Goal: Task Accomplishment & Management: Manage account settings

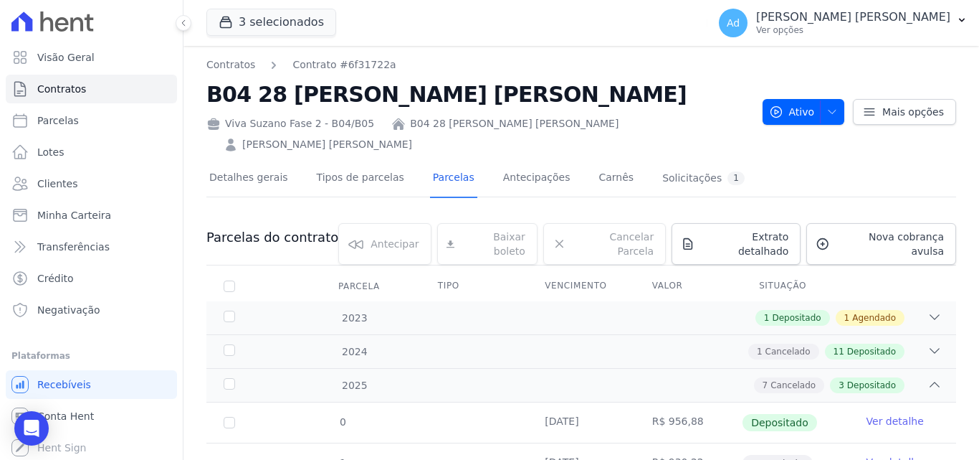
scroll to position [417, 0]
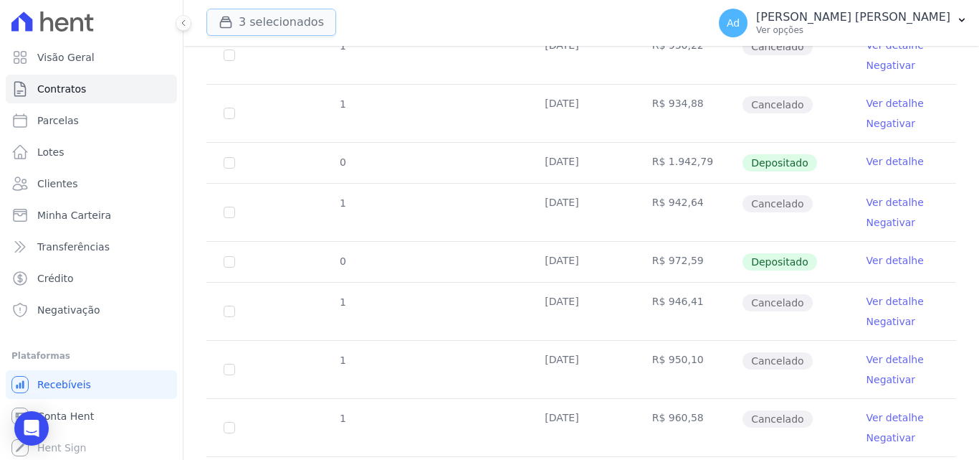
click at [277, 27] on button "3 selecionados" at bounding box center [271, 22] width 130 height 27
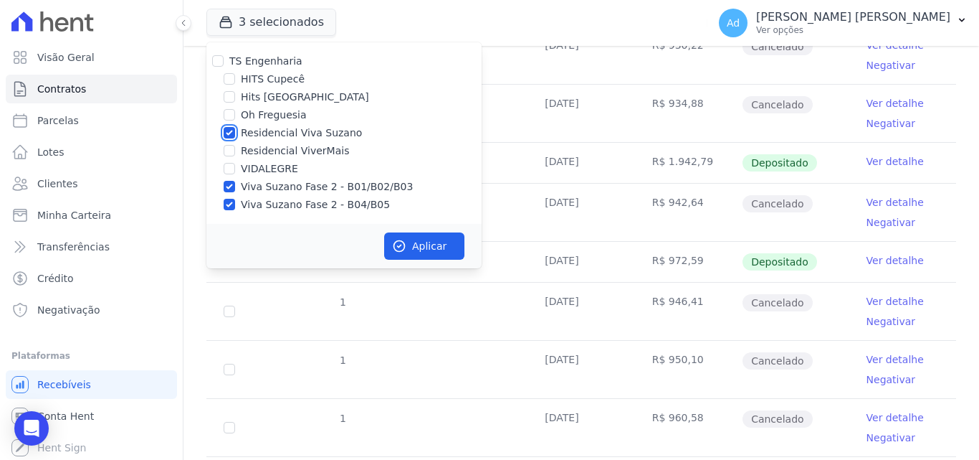
click at [227, 128] on input "Residencial Viva Suzano" at bounding box center [229, 132] width 11 height 11
checkbox input "false"
click at [230, 187] on input "Viva Suzano Fase 2 - B01/B02/B03" at bounding box center [229, 186] width 11 height 11
checkbox input "false"
click at [230, 199] on input "Viva Suzano Fase 2 - B04/B05" at bounding box center [229, 204] width 11 height 11
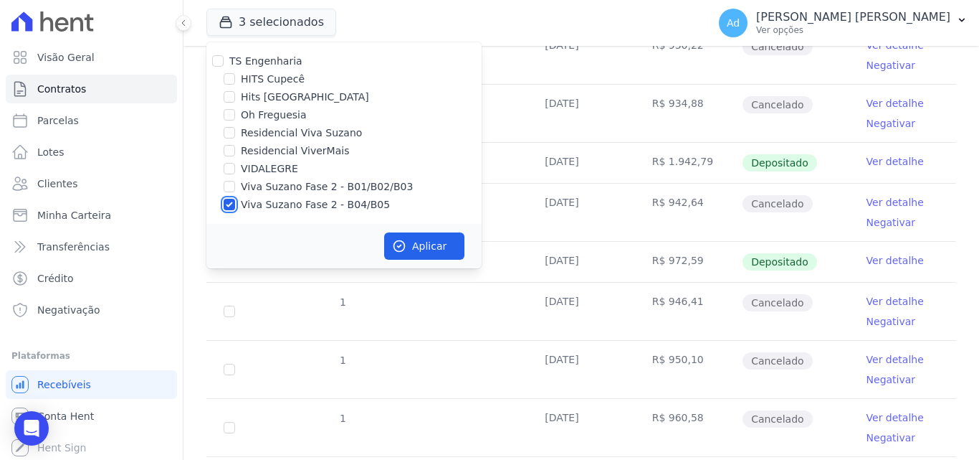
checkbox input "false"
click at [232, 92] on input "Hits [GEOGRAPHIC_DATA]" at bounding box center [229, 96] width 11 height 11
checkbox input "true"
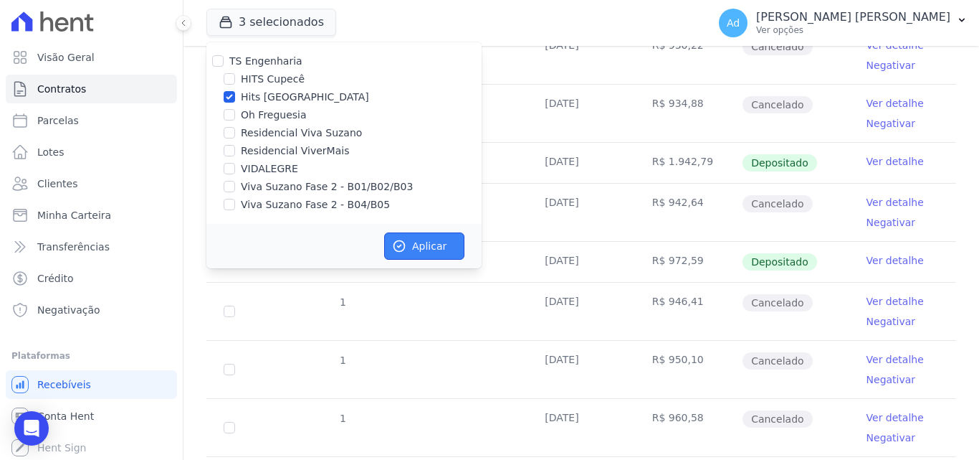
click at [431, 252] on button "Aplicar" at bounding box center [424, 245] width 80 height 27
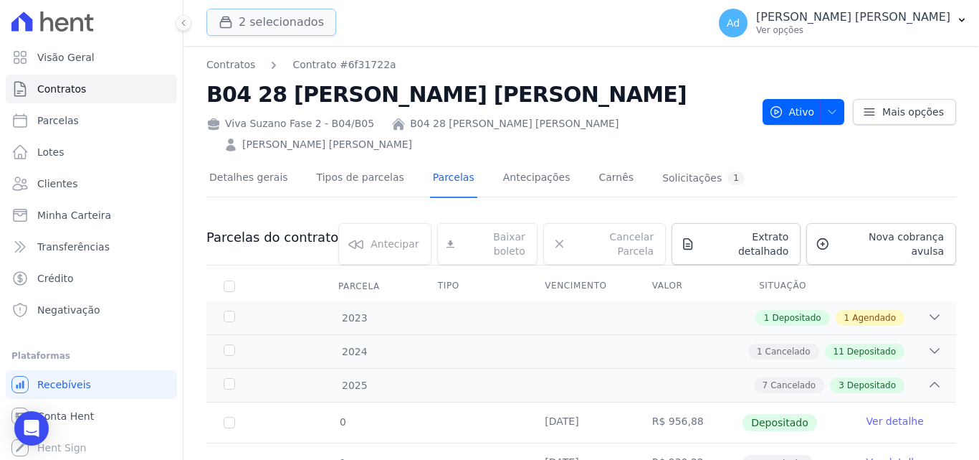
click at [295, 20] on button "2 selecionados" at bounding box center [271, 22] width 130 height 27
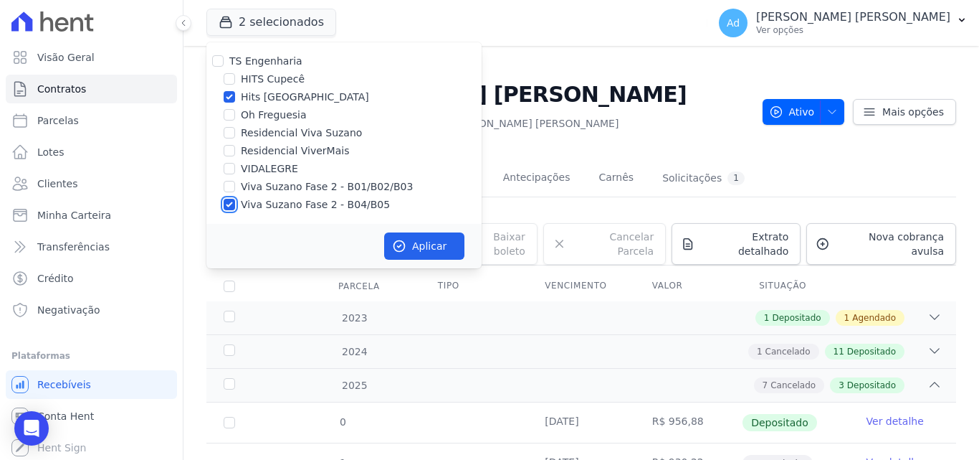
click at [229, 206] on input "Viva Suzano Fase 2 - B04/B05" at bounding box center [229, 204] width 11 height 11
checkbox input "false"
click at [443, 253] on button "Aplicar" at bounding box center [424, 245] width 80 height 27
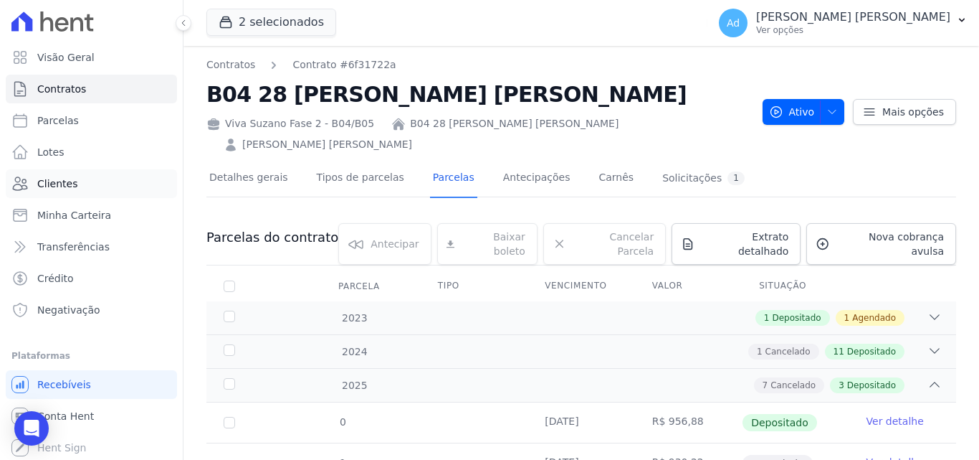
click at [57, 179] on span "Clientes" at bounding box center [57, 183] width 40 height 14
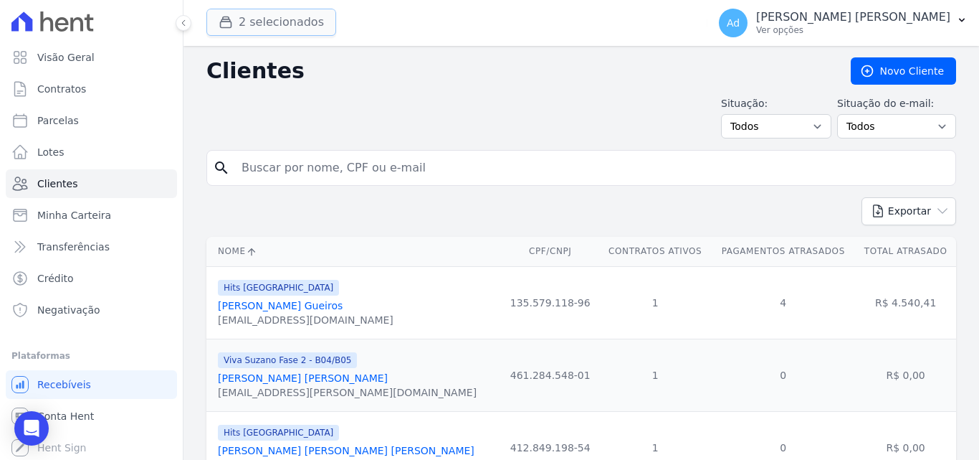
click at [262, 15] on button "2 selecionados" at bounding box center [271, 22] width 130 height 27
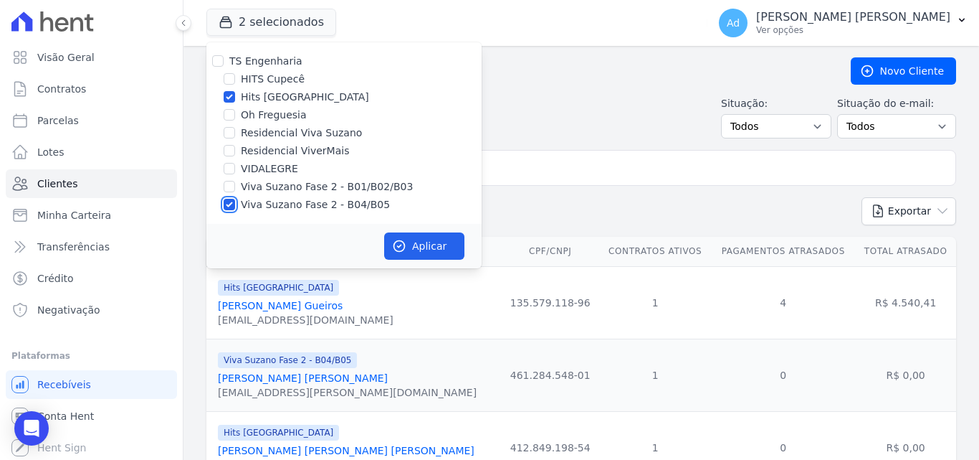
click at [232, 204] on input "Viva Suzano Fase 2 - B04/B05" at bounding box center [229, 204] width 11 height 11
checkbox input "false"
click at [410, 237] on button "Aplicar" at bounding box center [424, 245] width 80 height 27
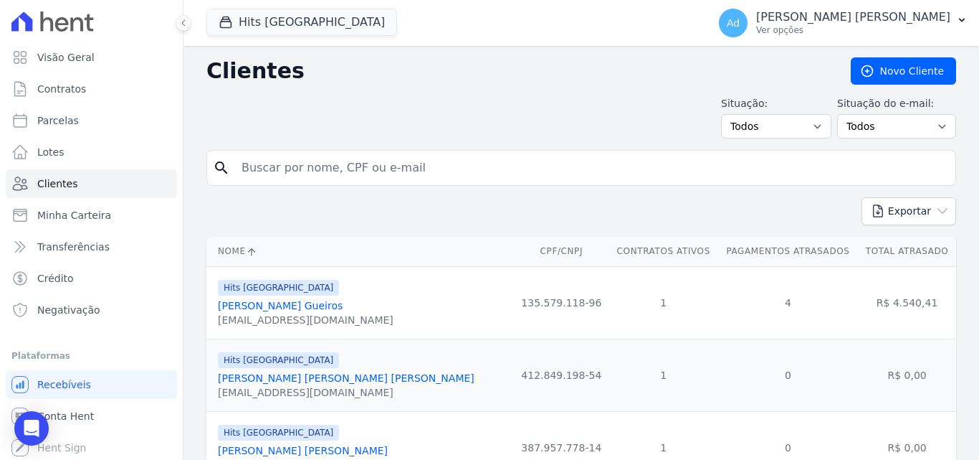
click at [375, 170] on input "search" at bounding box center [591, 167] width 717 height 29
type input "[PERSON_NAME]"
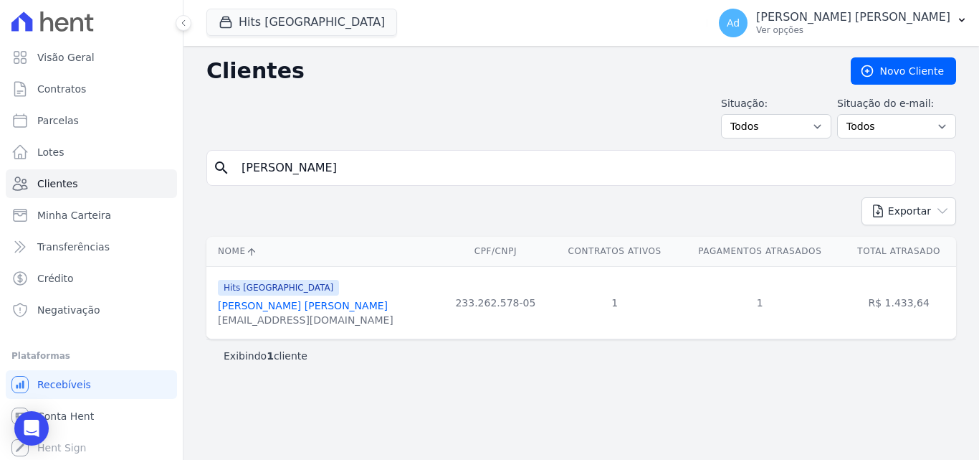
click at [303, 306] on link "[PERSON_NAME] [PERSON_NAME]" at bounding box center [303, 305] width 170 height 11
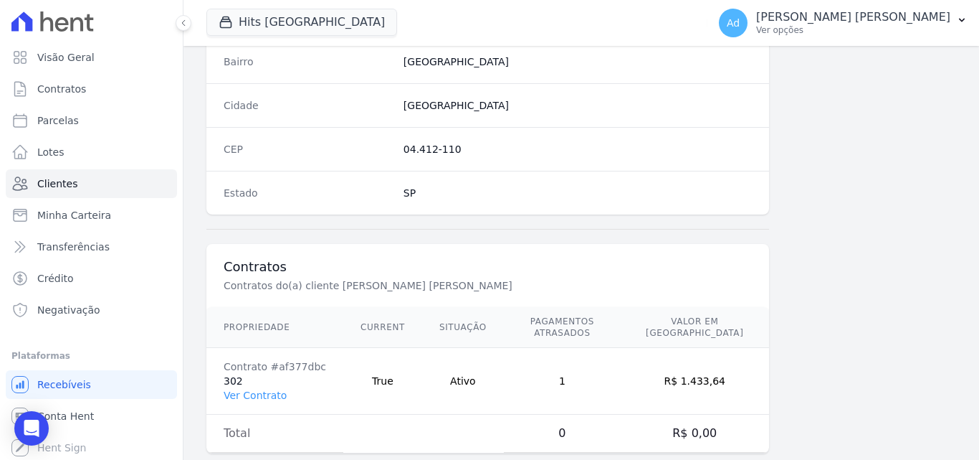
scroll to position [882, 0]
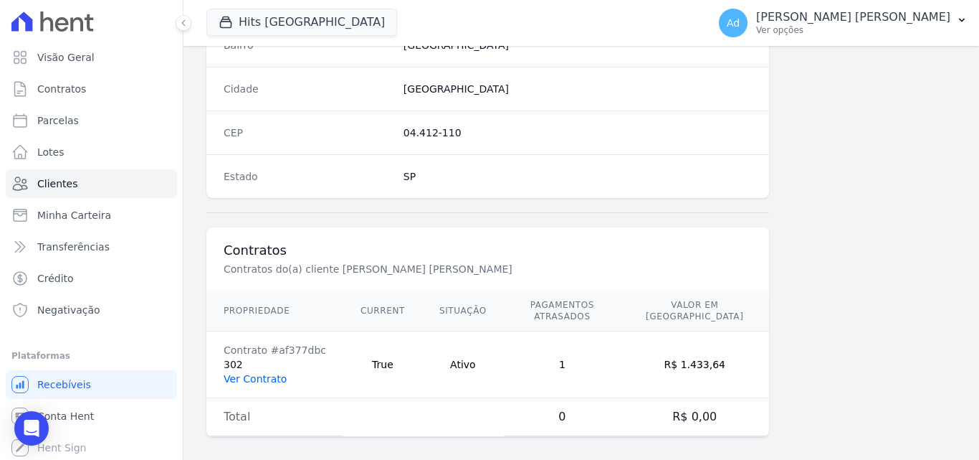
click at [271, 373] on link "Ver Contrato" at bounding box center [255, 378] width 63 height 11
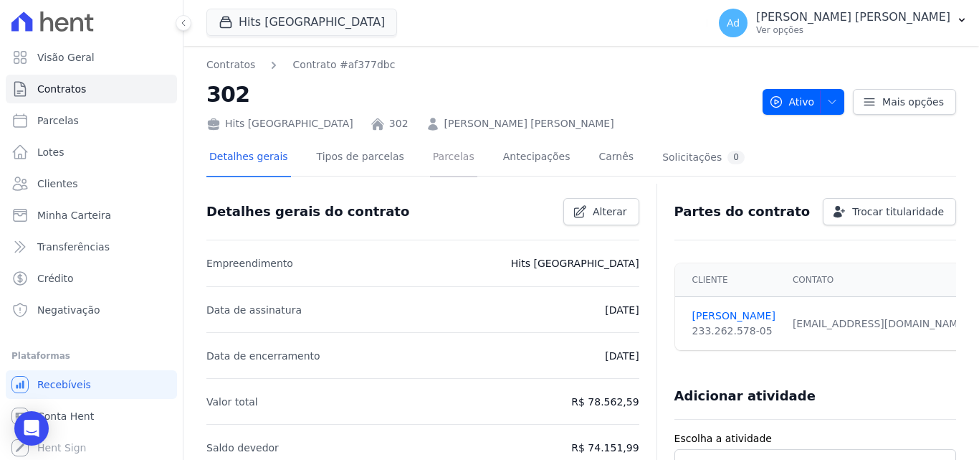
click at [442, 156] on link "Parcelas" at bounding box center [453, 158] width 47 height 38
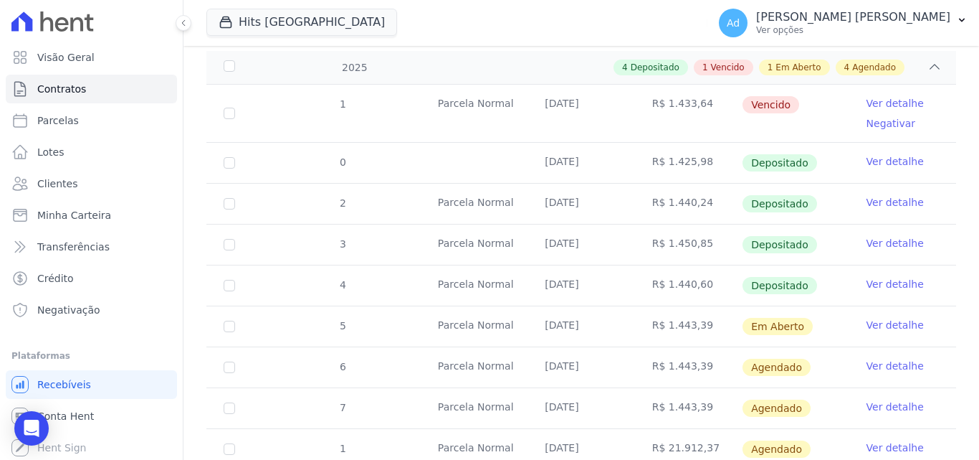
scroll to position [258, 0]
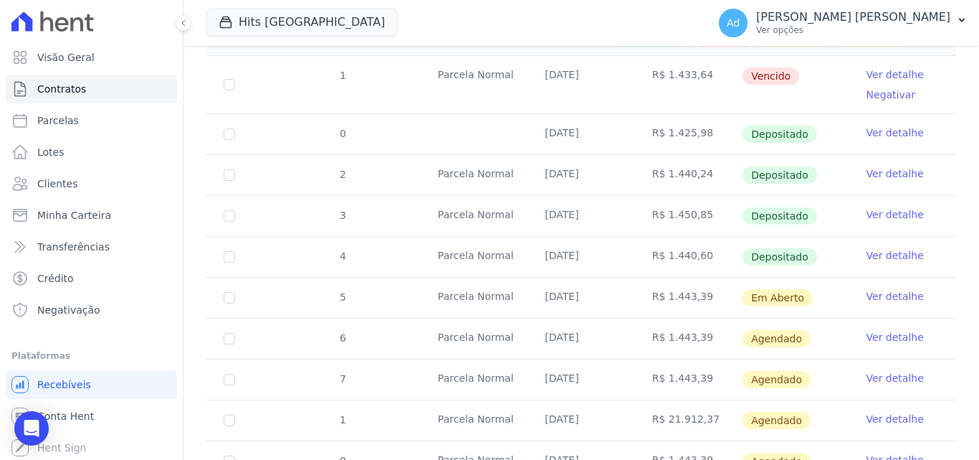
click at [879, 289] on link "Ver detalhe" at bounding box center [895, 296] width 57 height 14
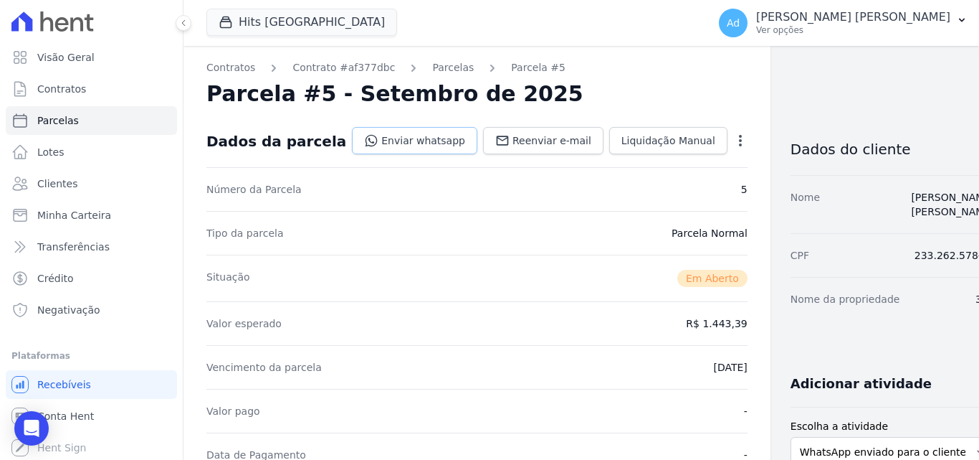
click at [421, 145] on link "Enviar whatsapp" at bounding box center [414, 140] width 125 height 27
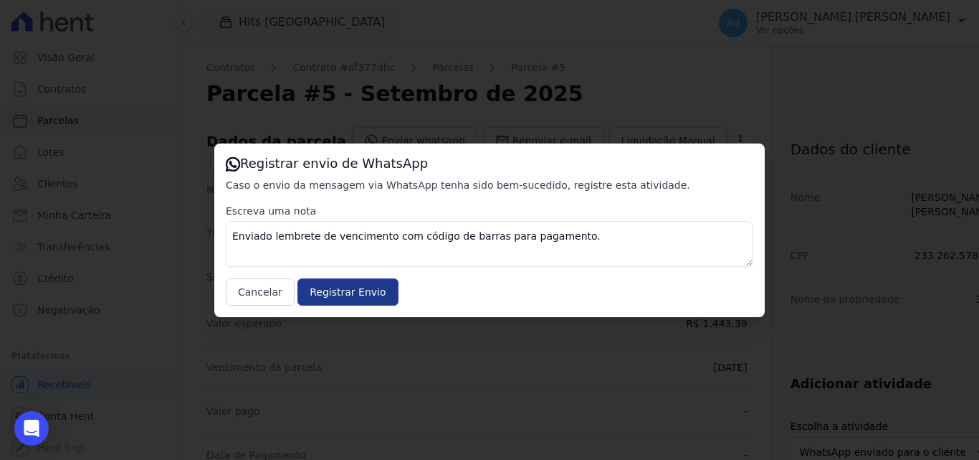
click at [333, 298] on input "Registrar Envio" at bounding box center [348, 291] width 100 height 27
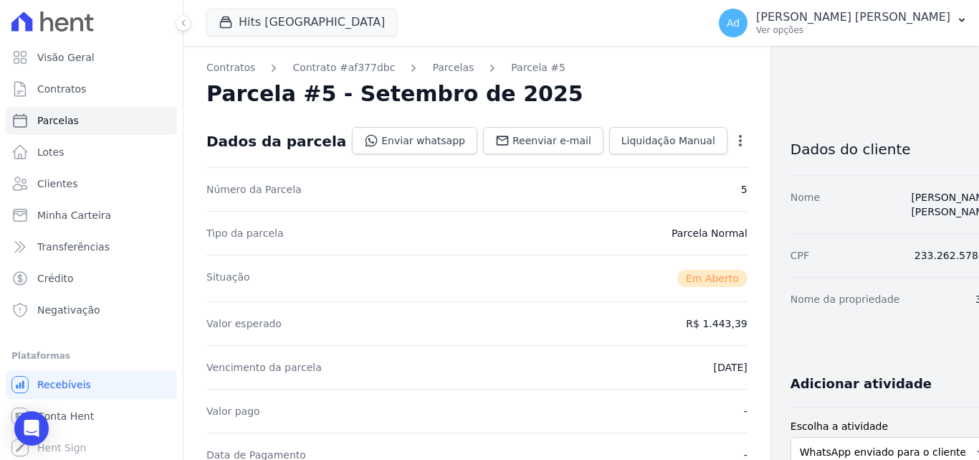
click at [333, 298] on div "Situação Em [GEOGRAPHIC_DATA]" at bounding box center [476, 277] width 541 height 47
click at [70, 185] on span "Clientes" at bounding box center [57, 183] width 40 height 14
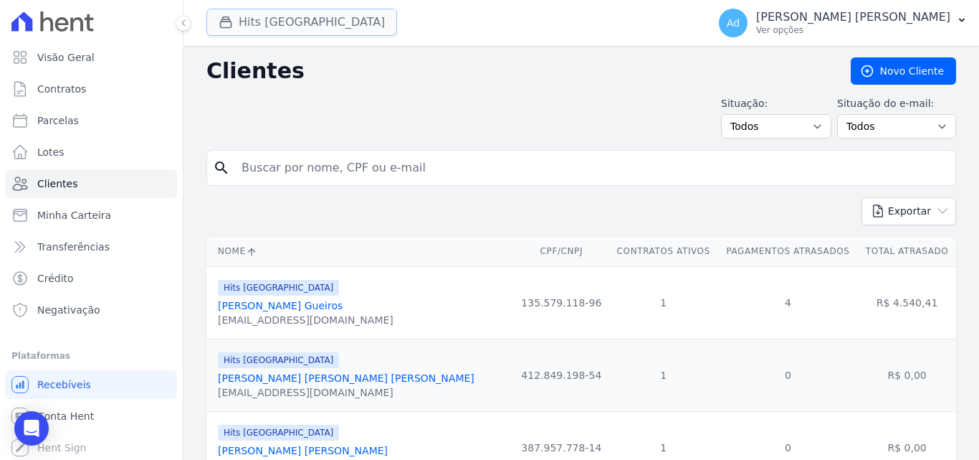
click at [315, 23] on button "Hits [GEOGRAPHIC_DATA]" at bounding box center [301, 22] width 191 height 27
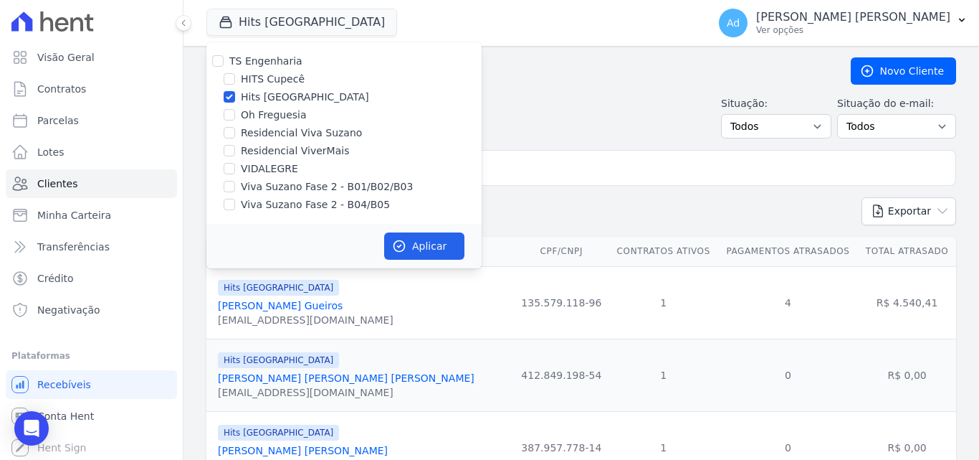
click at [318, 93] on label "Hits [GEOGRAPHIC_DATA]" at bounding box center [305, 97] width 128 height 15
click at [235, 93] on input "Hits [GEOGRAPHIC_DATA]" at bounding box center [229, 96] width 11 height 11
checkbox input "false"
click at [227, 133] on input "Residencial Viva Suzano" at bounding box center [229, 132] width 11 height 11
checkbox input "true"
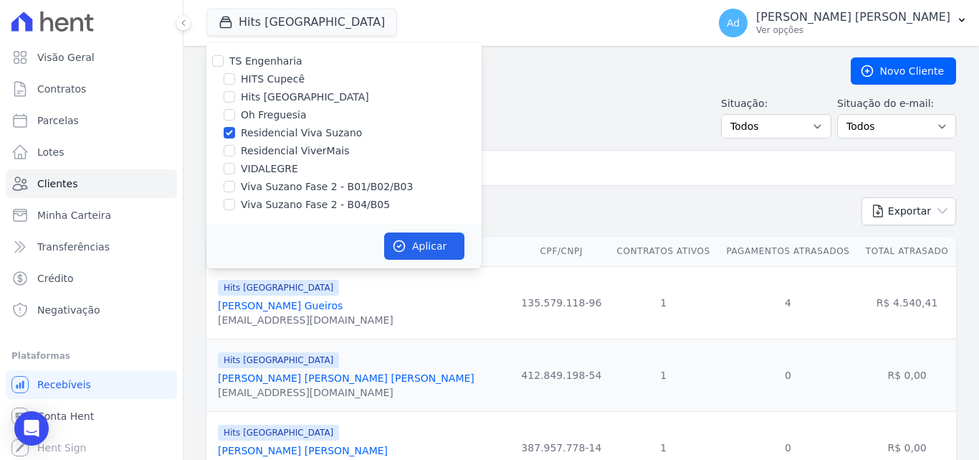
click at [229, 192] on div at bounding box center [229, 186] width 11 height 14
click at [229, 210] on div at bounding box center [229, 204] width 11 height 14
click at [227, 187] on input "Viva Suzano Fase 2 - B01/B02/B03" at bounding box center [229, 186] width 11 height 11
checkbox input "true"
click at [229, 200] on input "Viva Suzano Fase 2 - B04/B05" at bounding box center [229, 204] width 11 height 11
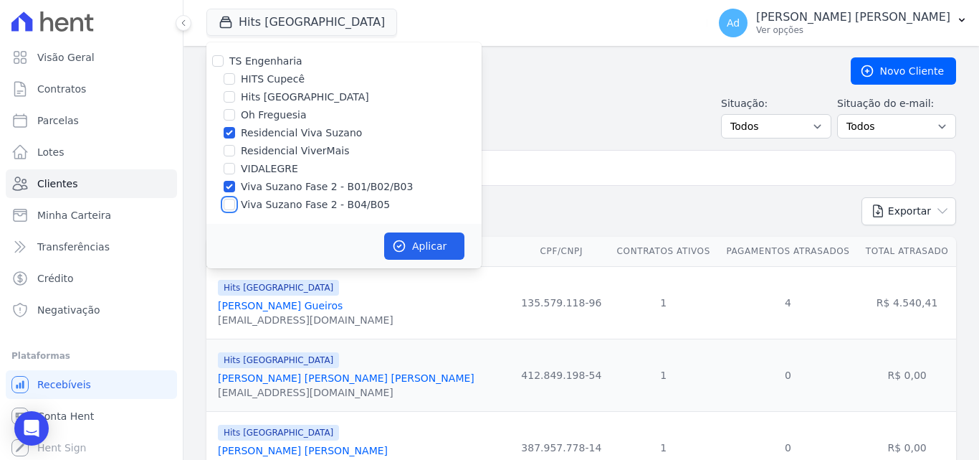
checkbox input "true"
click at [423, 241] on button "Aplicar" at bounding box center [424, 245] width 80 height 27
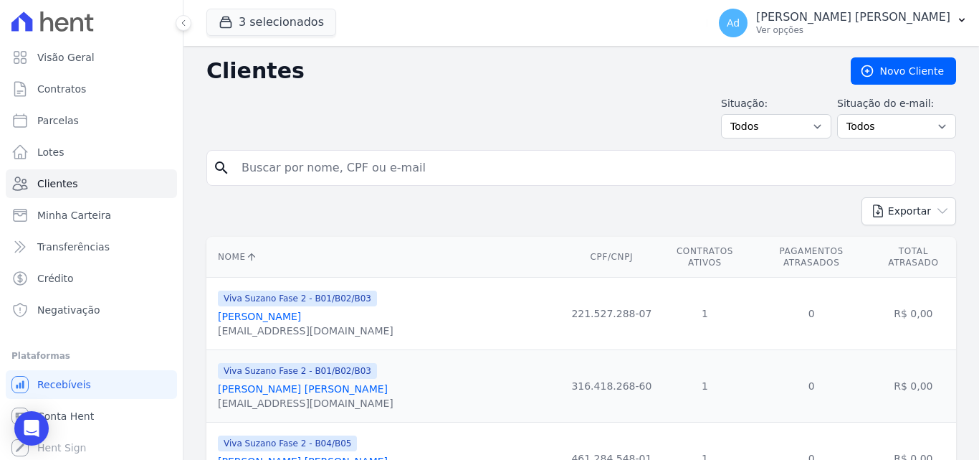
click at [290, 164] on input "search" at bounding box center [591, 167] width 717 height 29
type input "[PERSON_NAME] [PERSON_NAME]"
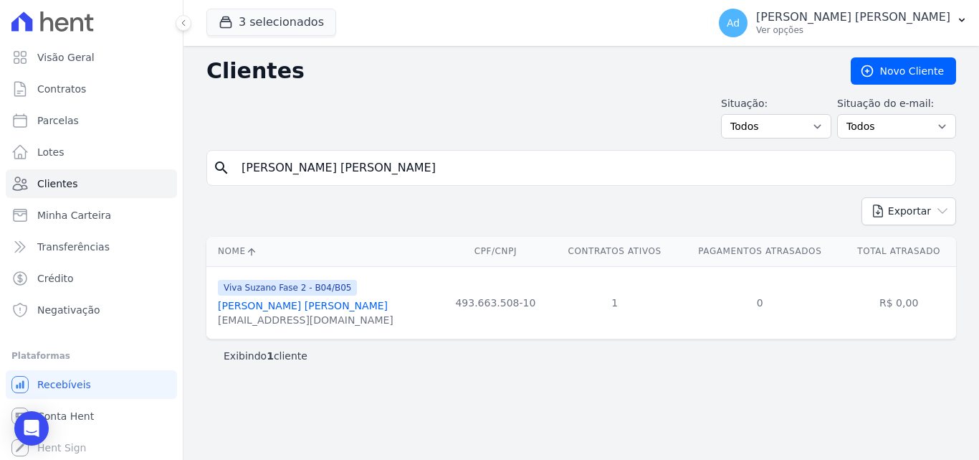
click at [323, 308] on link "[PERSON_NAME] [PERSON_NAME]" at bounding box center [303, 305] width 170 height 11
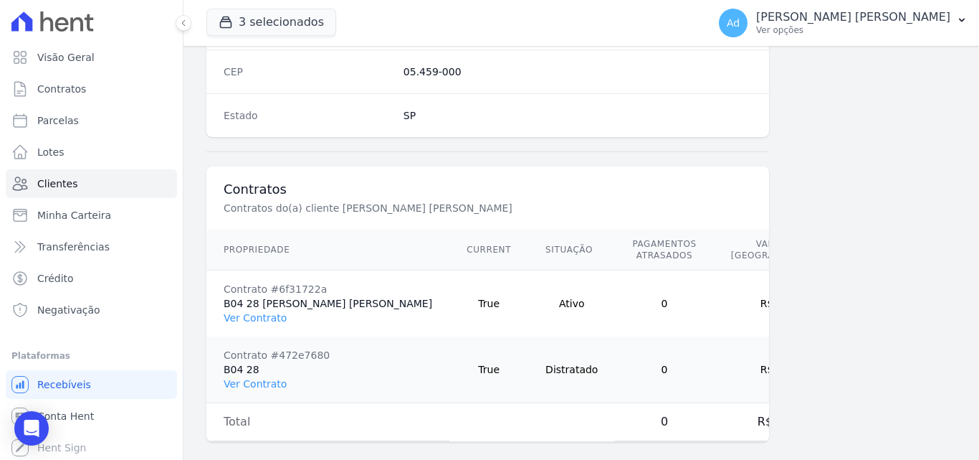
scroll to position [980, 0]
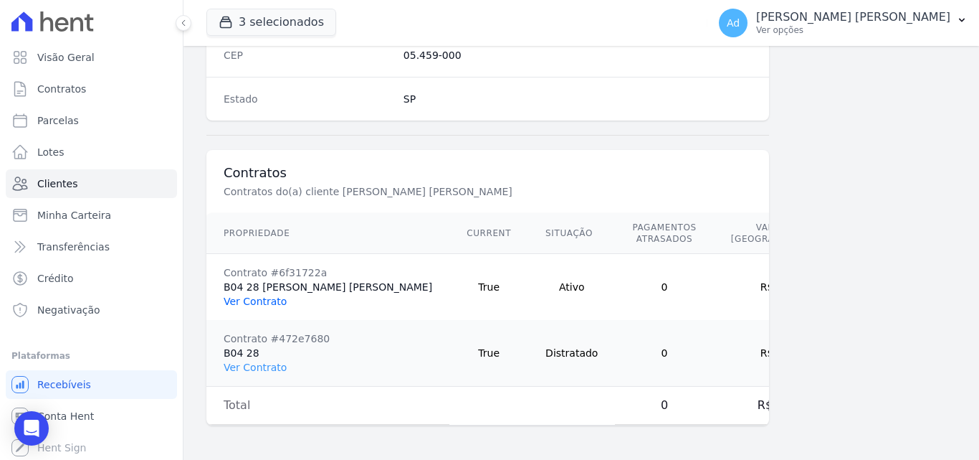
click at [262, 295] on link "Ver Contrato" at bounding box center [255, 300] width 63 height 11
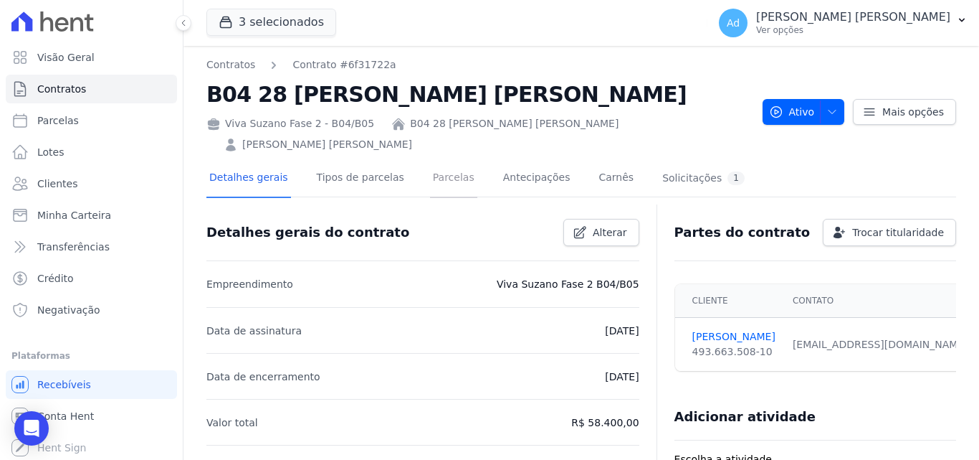
click at [442, 173] on link "Parcelas" at bounding box center [453, 179] width 47 height 38
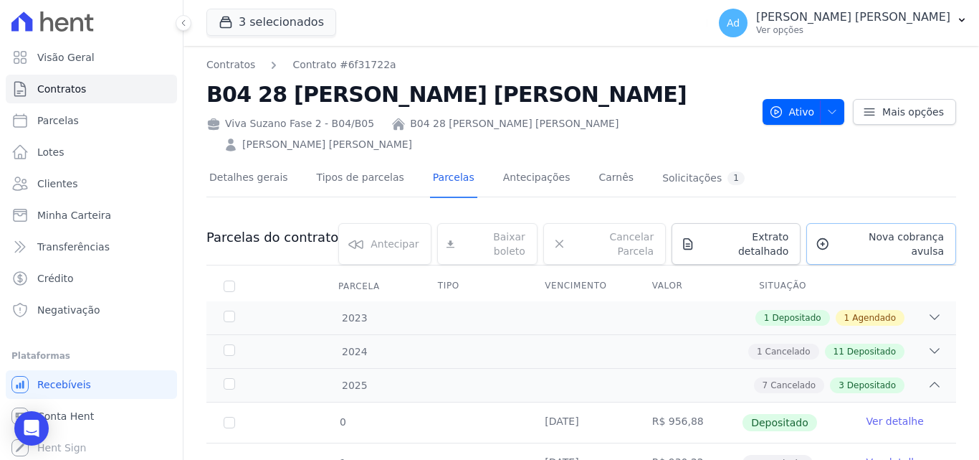
click at [875, 240] on span "Nova cobrança avulsa" at bounding box center [890, 243] width 108 height 29
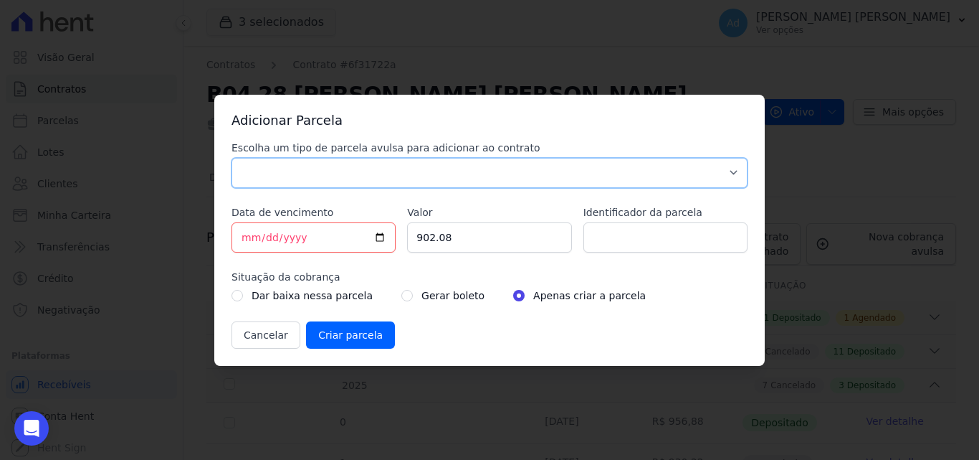
click at [283, 171] on select "Parcela Normal Sinal Caução Intercalada Chaves Pré Chaves Pós Chaves Taxas Quit…" at bounding box center [490, 173] width 516 height 30
select select "standard"
click at [232, 158] on select "Parcela Normal Sinal Caução Intercalada Chaves Pré Chaves Pós Chaves Taxas Quit…" at bounding box center [490, 173] width 516 height 30
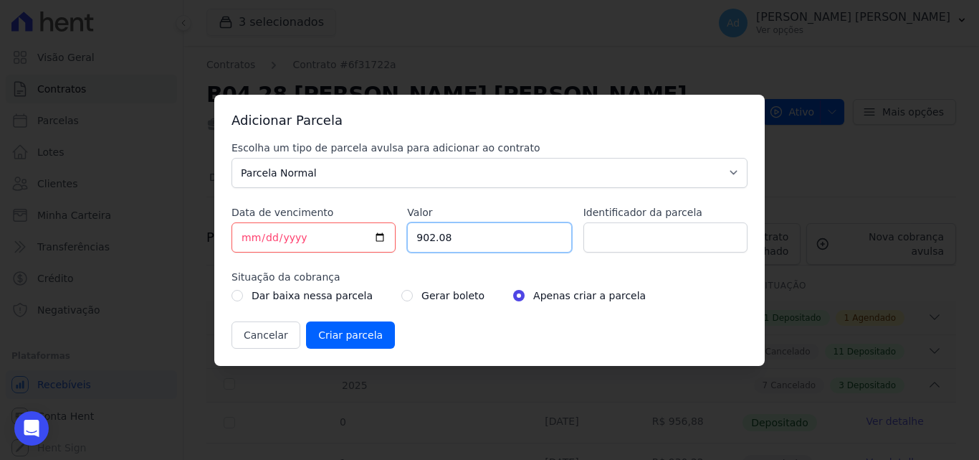
click at [459, 235] on input "902.08" at bounding box center [489, 237] width 164 height 30
type input "9"
type input "1249.31"
click at [639, 236] on input "Identificador da parcela" at bounding box center [666, 237] width 164 height 30
type input "ren 09/2025"
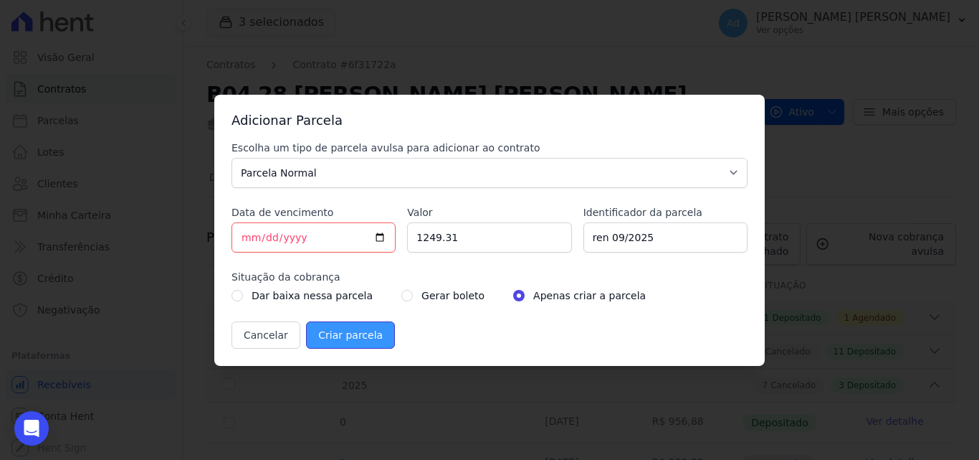
click at [366, 338] on input "Criar parcela" at bounding box center [350, 334] width 89 height 27
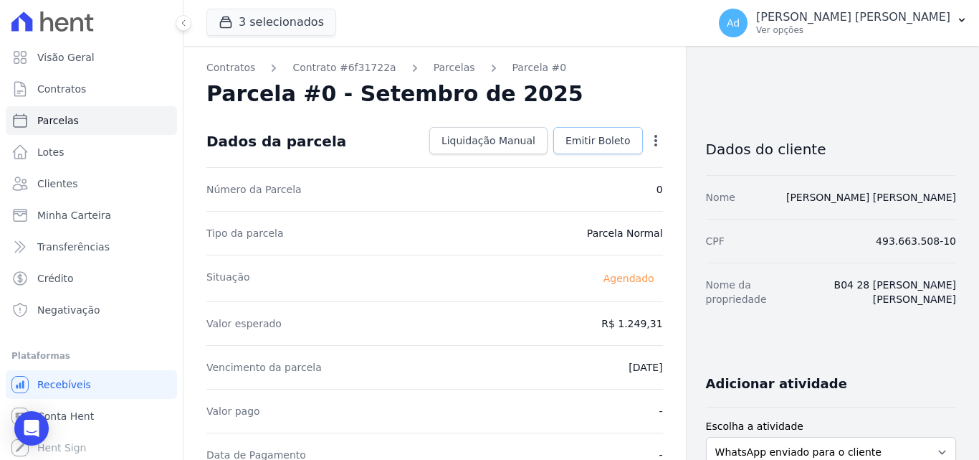
click at [599, 143] on span "Emitir Boleto" at bounding box center [598, 140] width 65 height 14
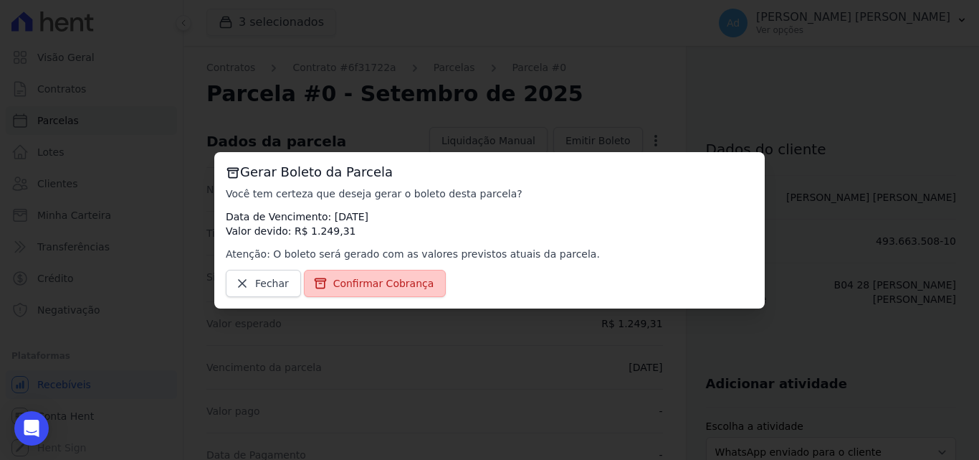
click at [377, 284] on span "Confirmar Cobrança" at bounding box center [383, 283] width 101 height 14
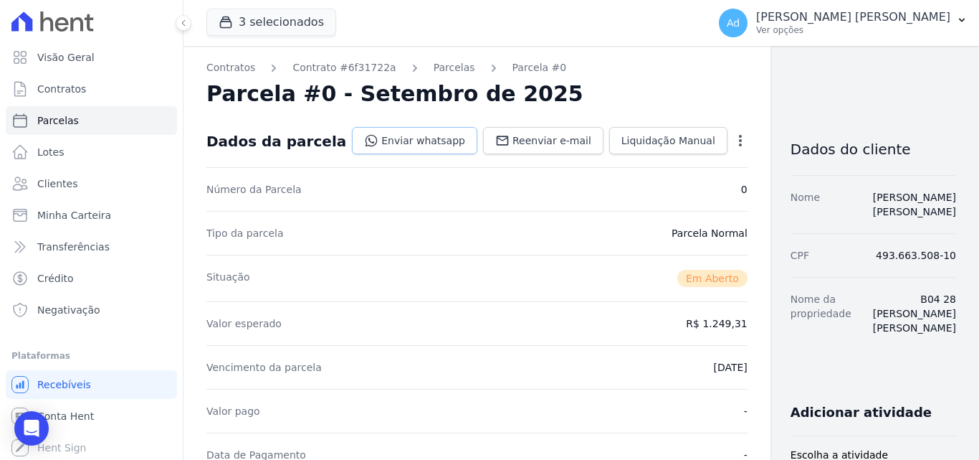
click at [412, 137] on link "Enviar whatsapp" at bounding box center [414, 140] width 125 height 27
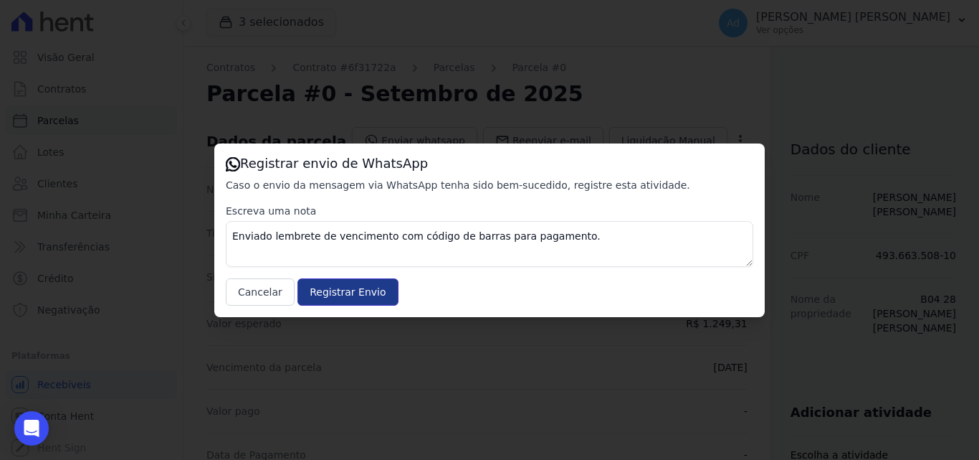
click at [343, 289] on input "Registrar Envio" at bounding box center [348, 291] width 100 height 27
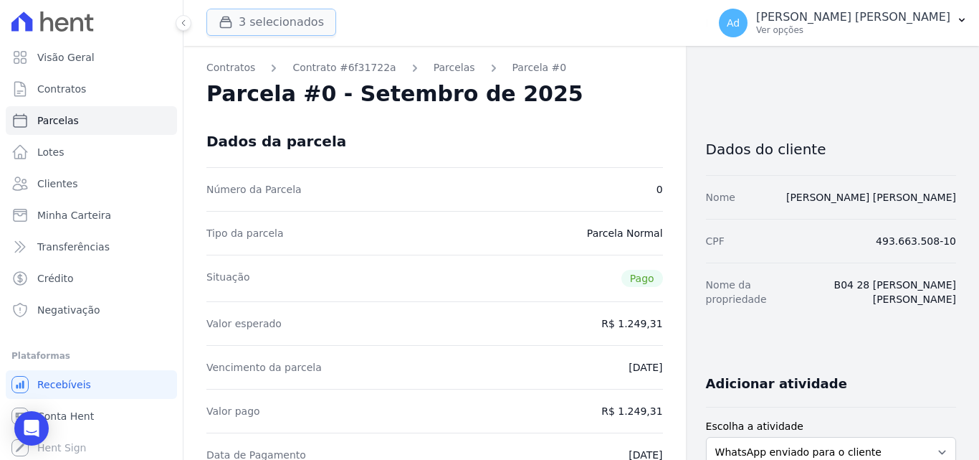
click at [272, 24] on button "3 selecionados" at bounding box center [271, 22] width 130 height 27
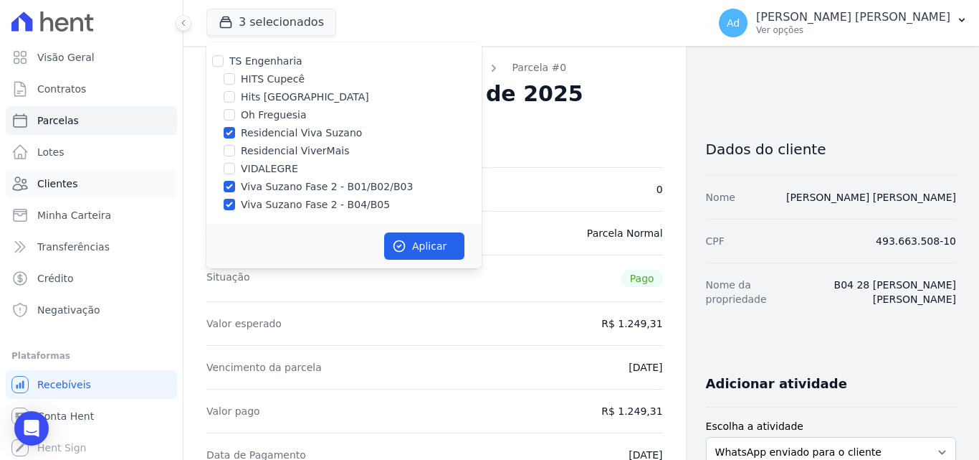
click at [80, 184] on link "Clientes" at bounding box center [91, 183] width 171 height 29
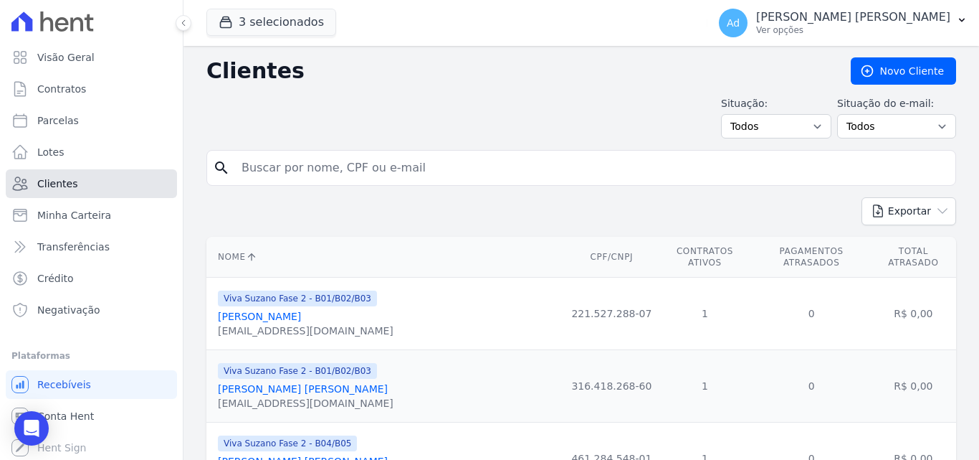
click at [80, 184] on link "Clientes" at bounding box center [91, 183] width 171 height 29
click at [270, 21] on button "3 selecionados" at bounding box center [271, 22] width 130 height 27
click at [270, 14] on button "3 selecionados" at bounding box center [271, 22] width 130 height 27
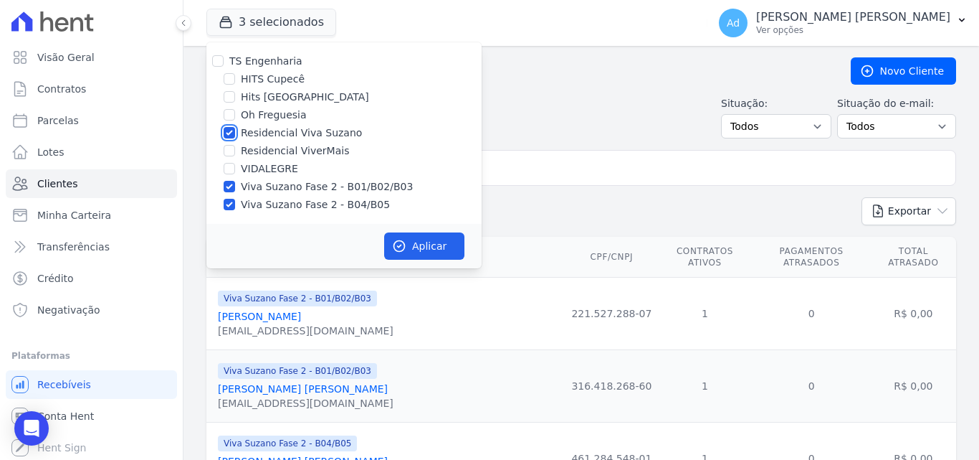
click at [229, 136] on input "Residencial Viva Suzano" at bounding box center [229, 132] width 11 height 11
checkbox input "false"
click at [228, 180] on div at bounding box center [229, 186] width 11 height 14
click at [230, 196] on div "TS Engenharia HITS Cupecê Hits [GEOGRAPHIC_DATA] Oh Freguesia Residencial Viva …" at bounding box center [343, 132] width 275 height 181
click at [230, 204] on input "Viva Suzano Fase 2 - B04/B05" at bounding box center [229, 204] width 11 height 11
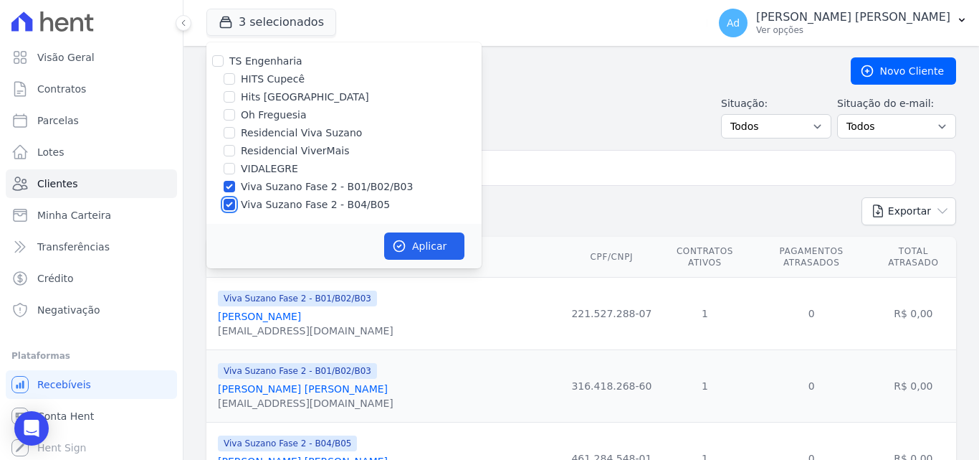
checkbox input "false"
click at [231, 184] on input "Viva Suzano Fase 2 - B01/B02/B03" at bounding box center [229, 186] width 11 height 11
checkbox input "false"
click at [227, 100] on input "Hits [GEOGRAPHIC_DATA]" at bounding box center [229, 96] width 11 height 11
checkbox input "true"
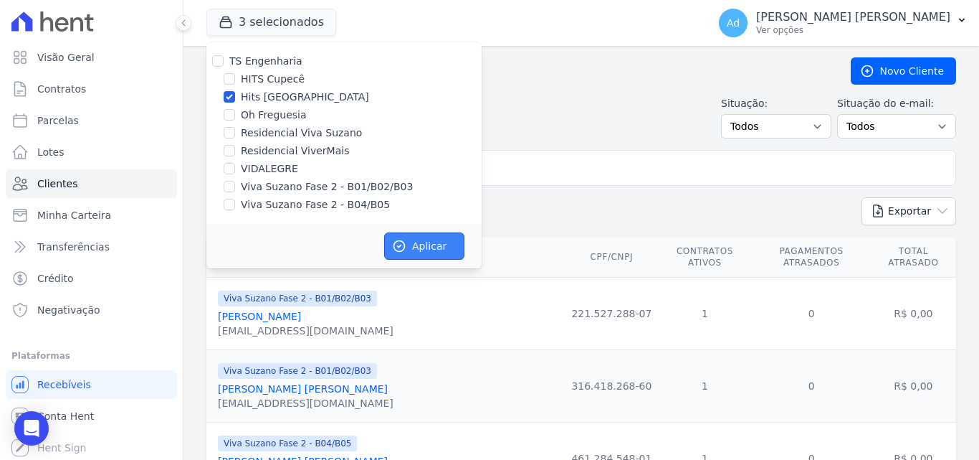
click at [437, 243] on button "Aplicar" at bounding box center [424, 245] width 80 height 27
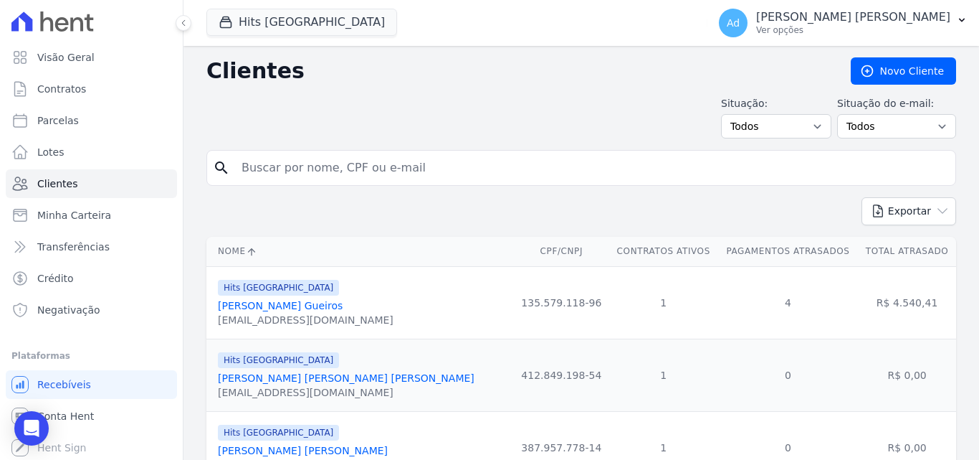
click at [416, 163] on input "search" at bounding box center [591, 167] width 717 height 29
type input "[PERSON_NAME]"
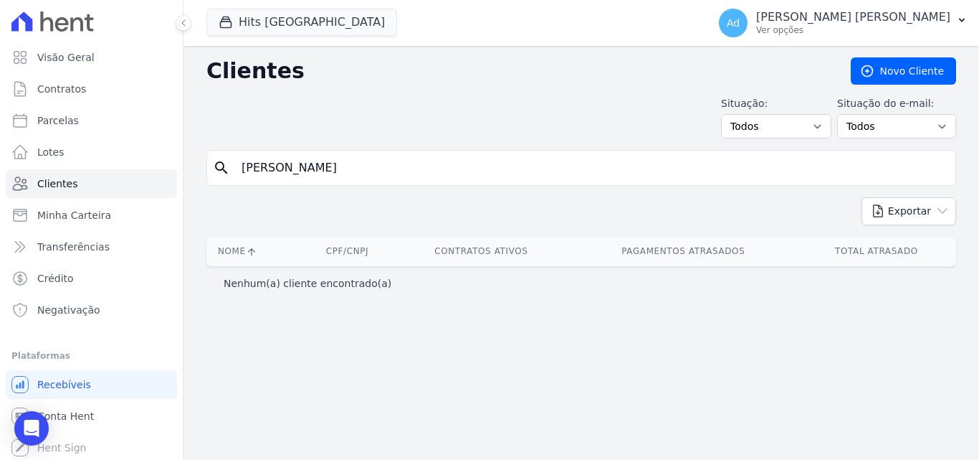
click at [416, 163] on input "[PERSON_NAME]" at bounding box center [591, 167] width 717 height 29
type input "J"
click at [302, 34] on button "Hits [GEOGRAPHIC_DATA]" at bounding box center [301, 22] width 191 height 27
